Goal: Task Accomplishment & Management: Manage account settings

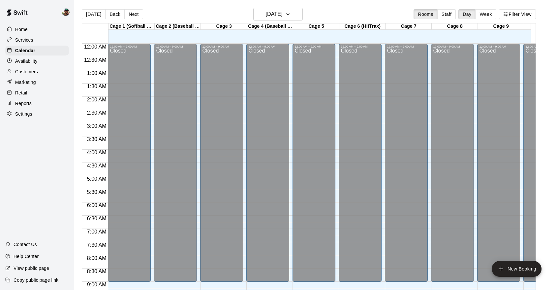
scroll to position [360, 0]
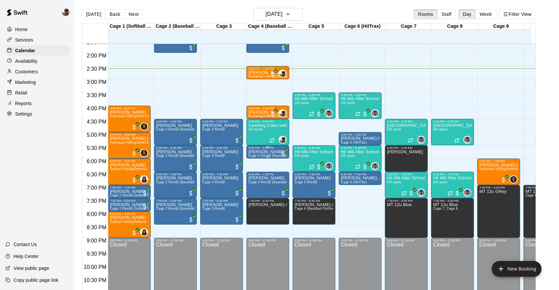
click at [262, 155] on span "Cage 4 Rental (Baseball Pitching Machine)" at bounding box center [281, 156] width 67 height 4
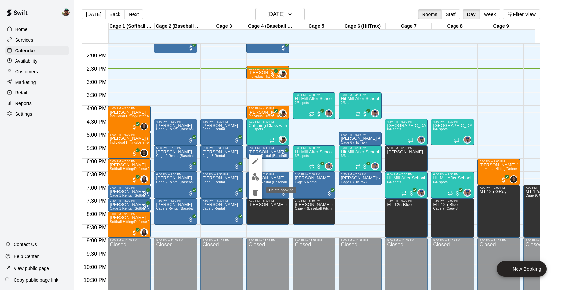
click at [257, 193] on icon "delete" at bounding box center [255, 192] width 5 height 6
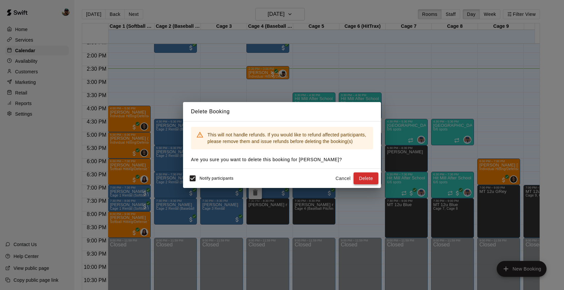
click at [366, 178] on button "Delete" at bounding box center [365, 178] width 25 height 12
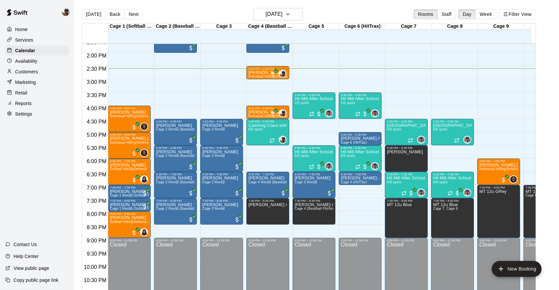
scroll to position [364, 0]
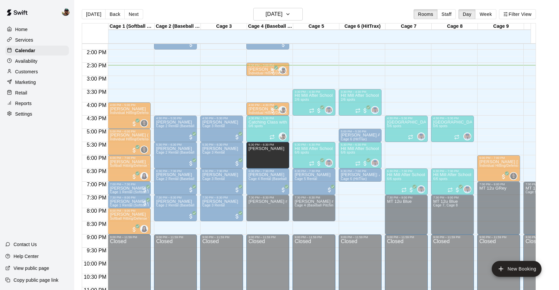
drag, startPoint x: 403, startPoint y: 156, endPoint x: 267, endPoint y: 156, distance: 135.2
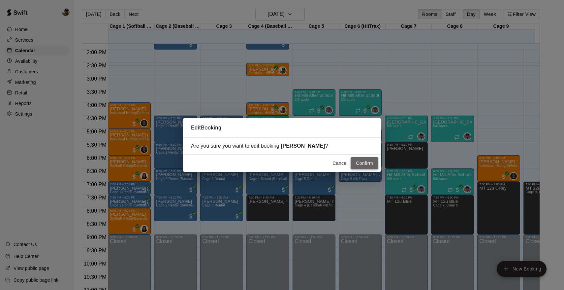
click at [357, 158] on button "Confirm" at bounding box center [365, 163] width 28 height 12
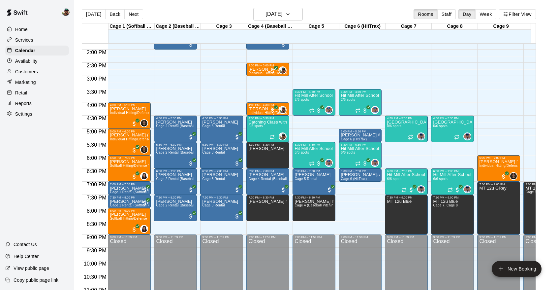
click at [20, 40] on p "Services" at bounding box center [24, 40] width 18 height 7
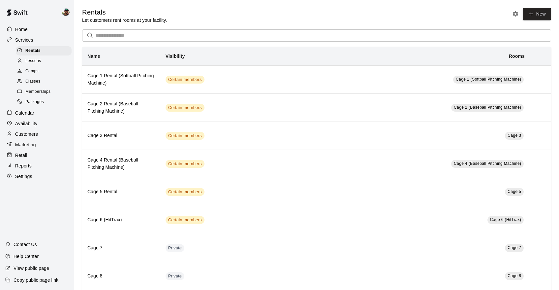
click at [50, 82] on div "Classes" at bounding box center [44, 81] width 56 height 9
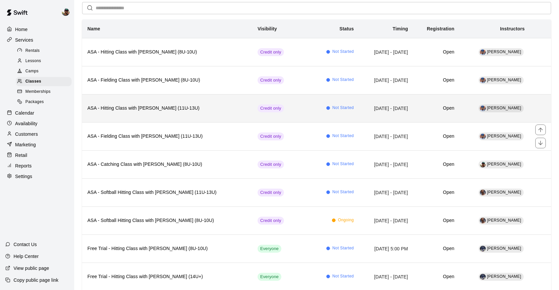
scroll to position [48, 0]
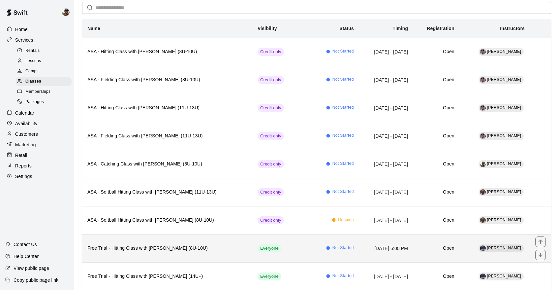
click at [129, 254] on th "Free Trial - Hitting Class with [PERSON_NAME] (8U-10U)" at bounding box center [167, 248] width 170 height 28
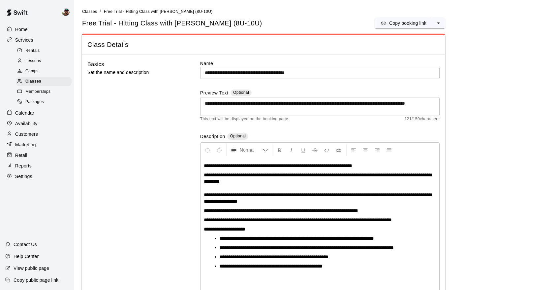
scroll to position [30, 0]
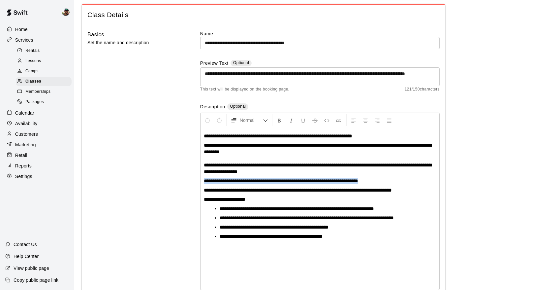
drag, startPoint x: 204, startPoint y: 181, endPoint x: 372, endPoint y: 185, distance: 167.9
click at [372, 185] on div "**********" at bounding box center [319, 209] width 239 height 162
click at [380, 176] on div "**********" at bounding box center [319, 209] width 239 height 162
click at [33, 28] on div "Home" at bounding box center [37, 29] width 64 height 10
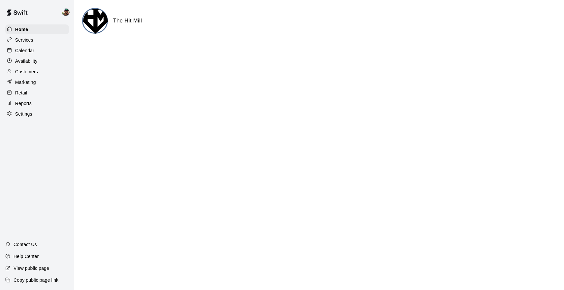
click at [34, 42] on div "Services" at bounding box center [37, 40] width 64 height 10
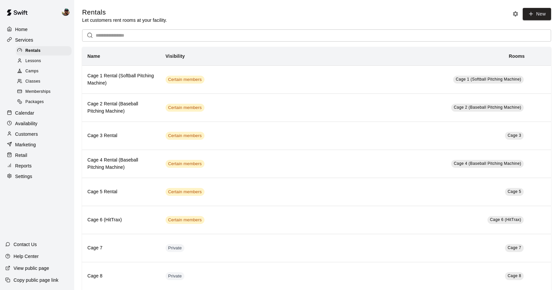
click at [41, 90] on span "Memberships" at bounding box center [37, 91] width 25 height 7
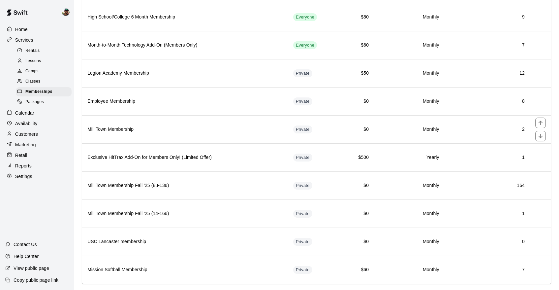
scroll to position [210, 0]
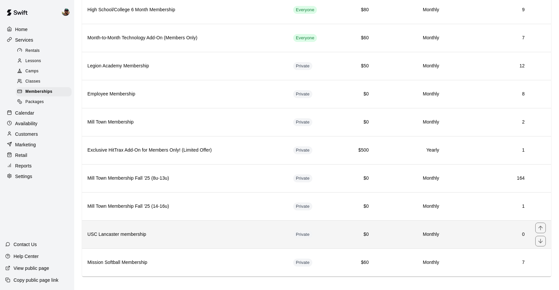
click at [139, 239] on th "USC Lancaster membership" at bounding box center [185, 234] width 206 height 28
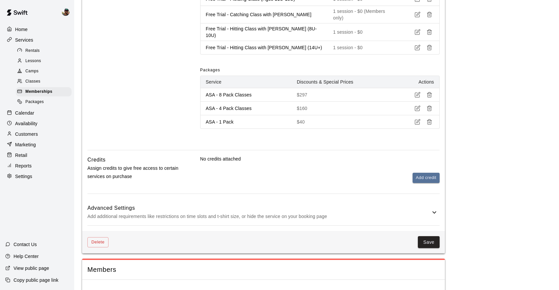
scroll to position [728, 0]
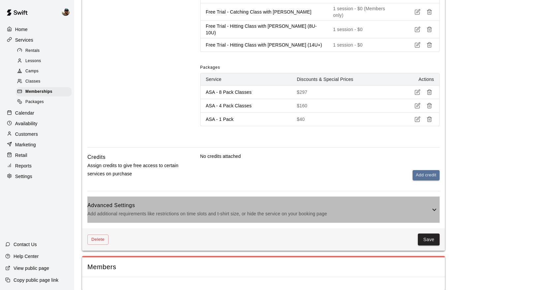
click at [210, 201] on h6 "Advanced Settings" at bounding box center [258, 205] width 343 height 9
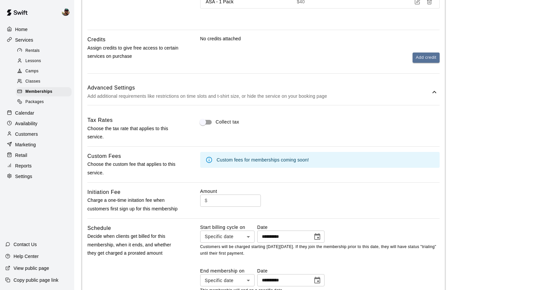
scroll to position [871, 0]
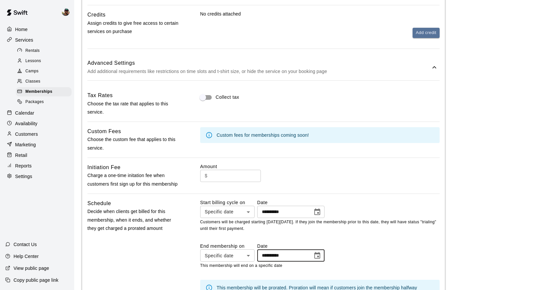
click at [277, 249] on input "**********" at bounding box center [282, 255] width 51 height 12
click at [321, 251] on icon "Choose date, selected date is Jul 31, 2025" at bounding box center [317, 255] width 8 height 8
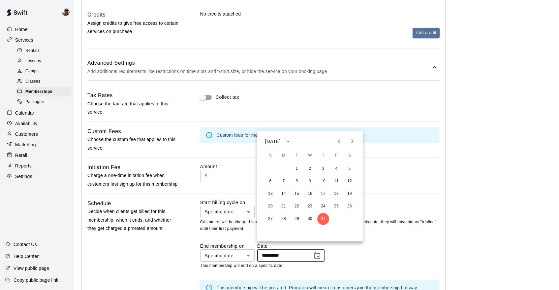
click at [292, 145] on button "calendar view is open, switch to year view" at bounding box center [288, 141] width 11 height 11
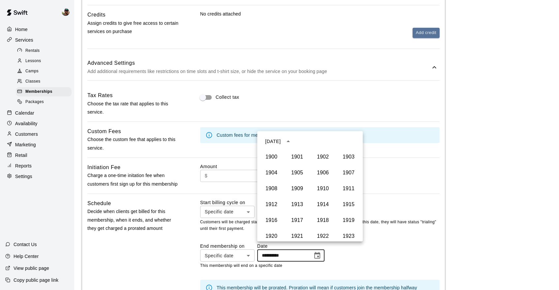
scroll to position [452, 0]
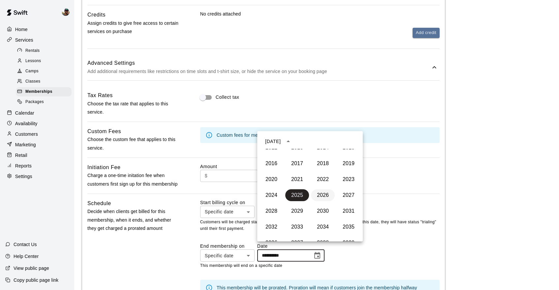
click at [317, 193] on button "2026" at bounding box center [323, 195] width 24 height 12
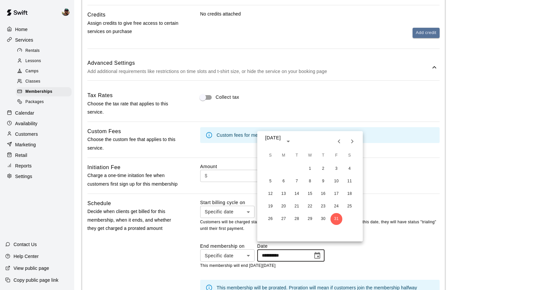
type input "**********"
click at [350, 143] on icon "Next month" at bounding box center [352, 141] width 8 height 8
click at [397, 163] on div "Amount $ ​" at bounding box center [319, 175] width 239 height 25
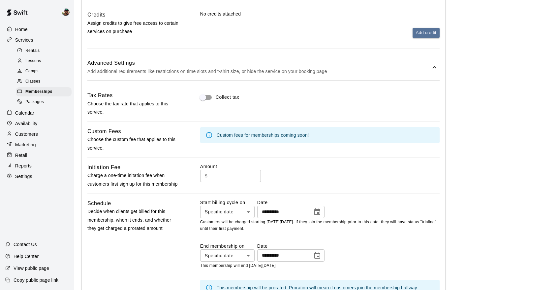
click at [318, 251] on icon "Choose date, selected date is Jul 31, 2026" at bounding box center [317, 255] width 8 height 8
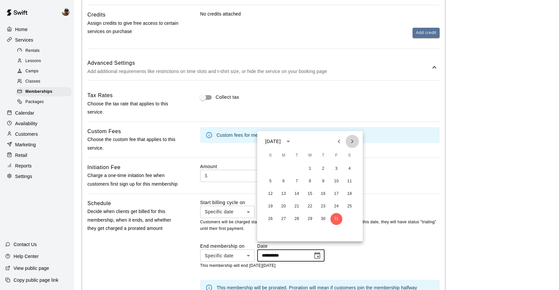
click at [351, 144] on icon "Next month" at bounding box center [352, 141] width 8 height 8
click at [339, 144] on icon "Previous month" at bounding box center [339, 141] width 8 height 8
click at [335, 220] on button "31" at bounding box center [336, 219] width 12 height 12
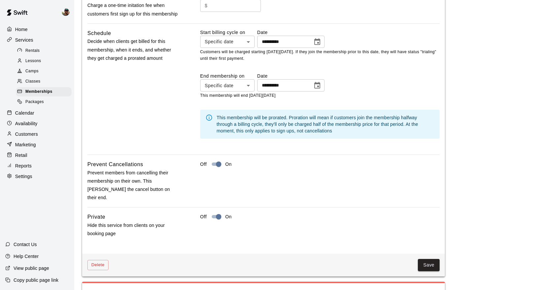
scroll to position [1040, 0]
click at [429, 259] on button "Save" at bounding box center [429, 265] width 22 height 12
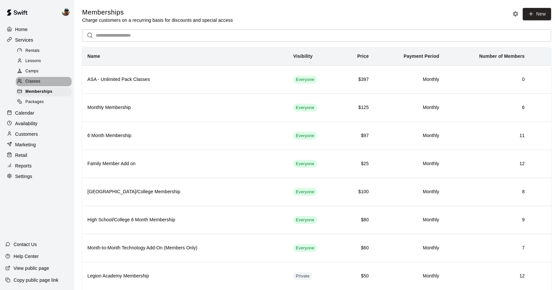
click at [34, 81] on span "Classes" at bounding box center [32, 81] width 15 height 7
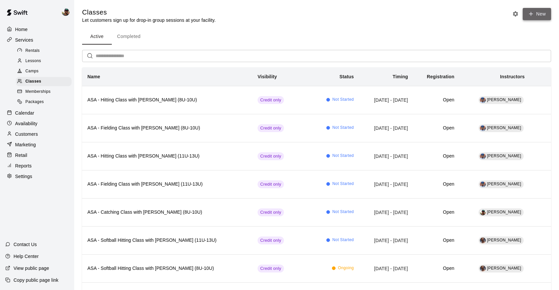
click at [537, 13] on button "New" at bounding box center [537, 14] width 28 height 12
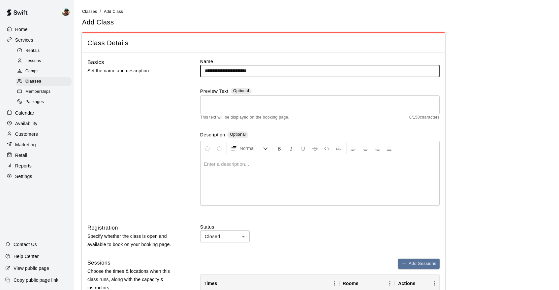
type input "**********"
